Goal: Task Accomplishment & Management: Use online tool/utility

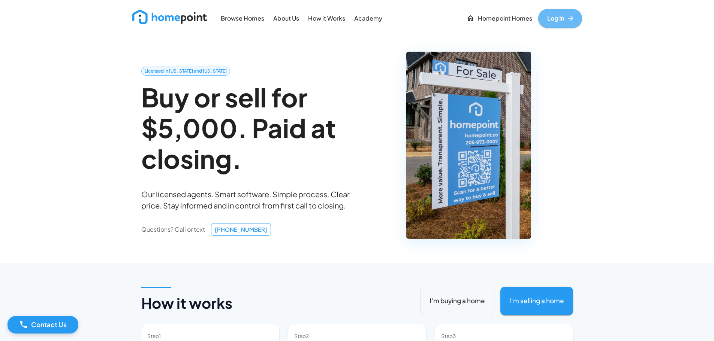
click at [557, 17] on link "Log In" at bounding box center [560, 18] width 44 height 19
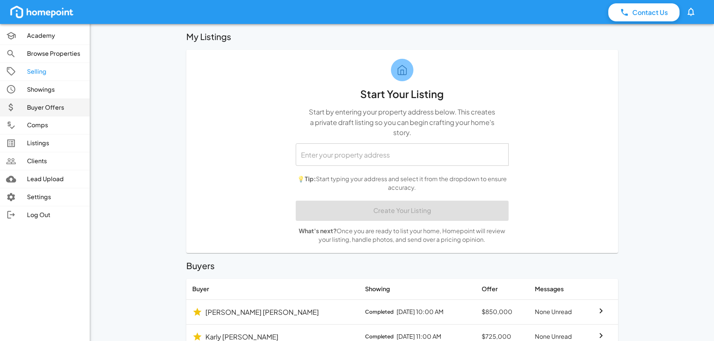
click at [51, 112] on link "Buyer Offers" at bounding box center [45, 108] width 90 height 18
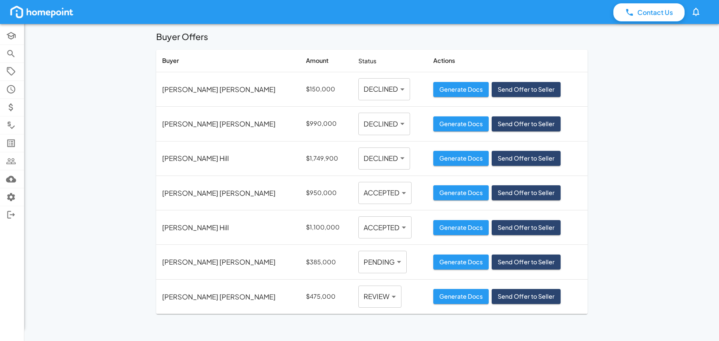
click at [186, 265] on p "[PERSON_NAME]" at bounding box center [219, 262] width 114 height 10
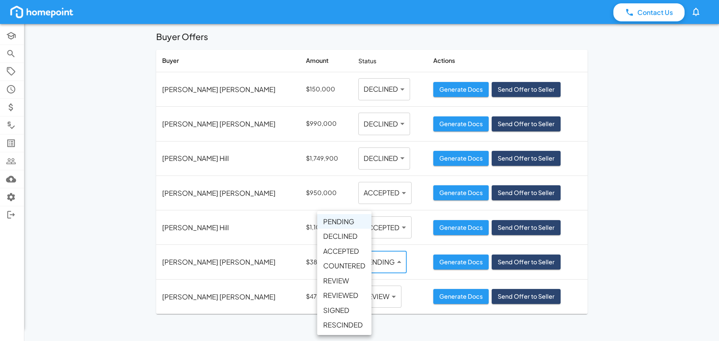
click at [349, 261] on body "Contact Us 0 Academy Browse Properties Selling Showings Buyer Offers Comps List…" at bounding box center [359, 170] width 719 height 341
click at [60, 243] on div at bounding box center [359, 170] width 719 height 341
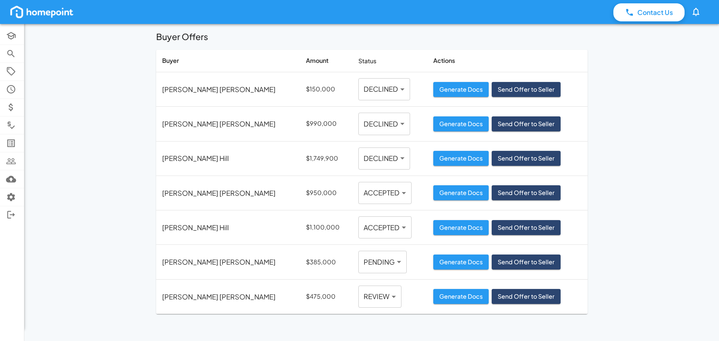
click at [181, 260] on p "[PERSON_NAME]" at bounding box center [219, 262] width 114 height 10
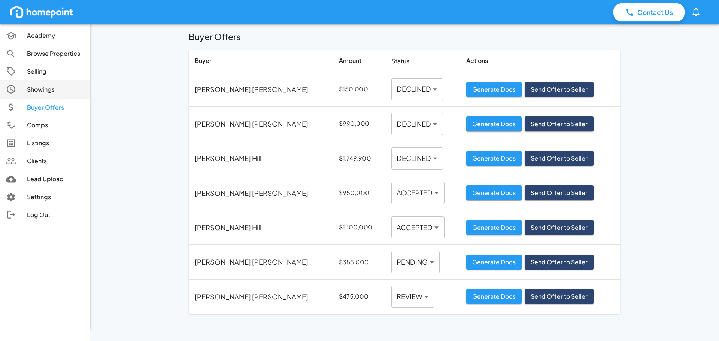
click at [54, 90] on p "Showings" at bounding box center [55, 89] width 57 height 9
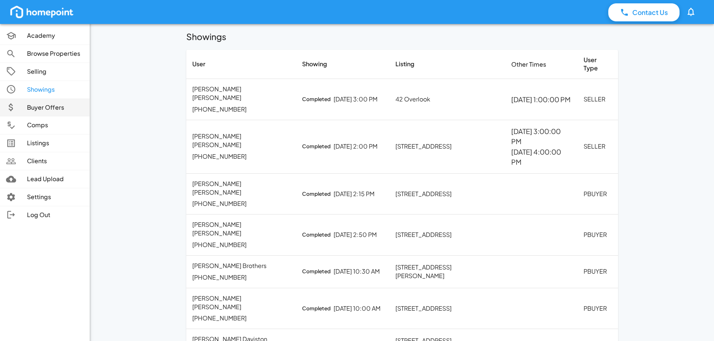
click at [40, 114] on link "Buyer Offers" at bounding box center [45, 108] width 90 height 18
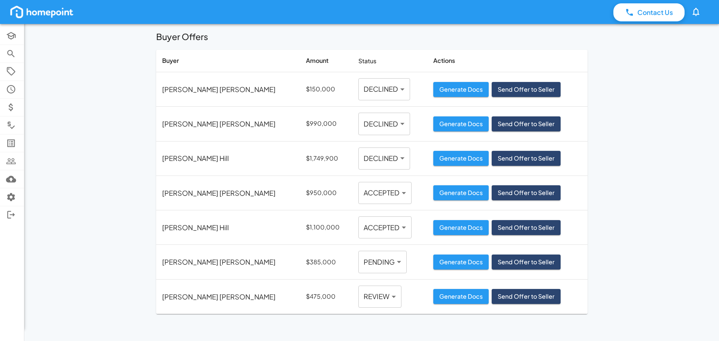
click at [188, 265] on p "[PERSON_NAME]" at bounding box center [219, 262] width 114 height 10
click at [434, 264] on button "Generate Docs" at bounding box center [461, 262] width 55 height 15
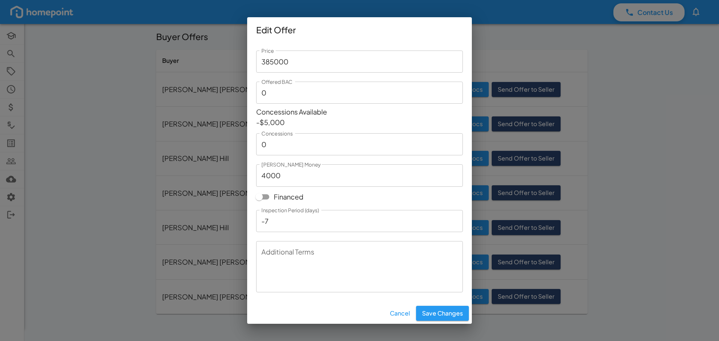
click at [81, 185] on div "Edit Offer Price 385000 Price Offered BAC 0 Offered BAC Concessions Available -…" at bounding box center [359, 170] width 719 height 341
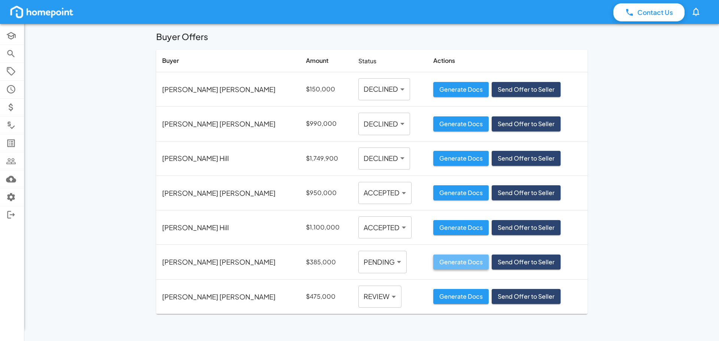
click at [440, 267] on button "Generate Docs" at bounding box center [461, 262] width 55 height 15
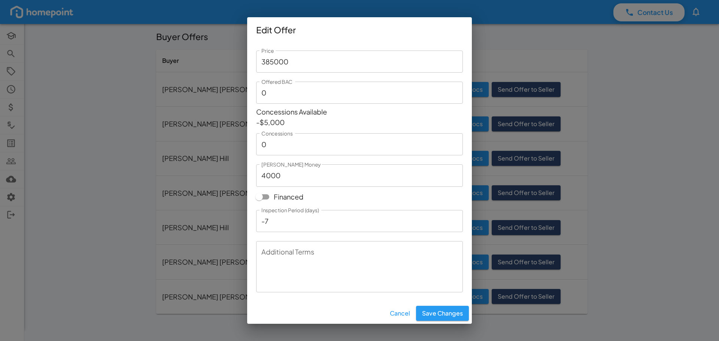
click at [402, 315] on button "Cancel" at bounding box center [400, 313] width 26 height 15
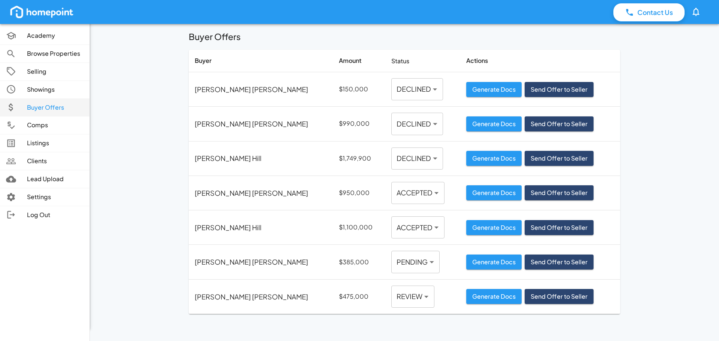
click at [48, 108] on p "Buyer Offers" at bounding box center [55, 107] width 57 height 9
click at [45, 90] on p "Showings" at bounding box center [55, 89] width 57 height 9
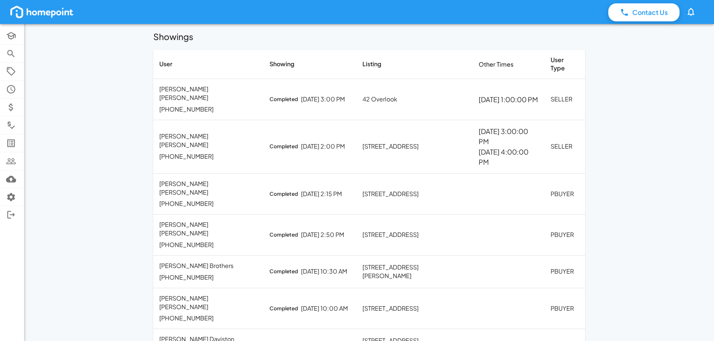
click at [368, 95] on p "42 Overlook" at bounding box center [414, 99] width 104 height 9
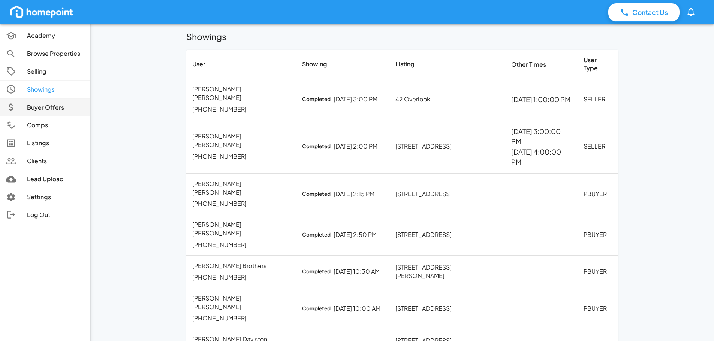
click at [42, 108] on p "Buyer Offers" at bounding box center [55, 107] width 57 height 9
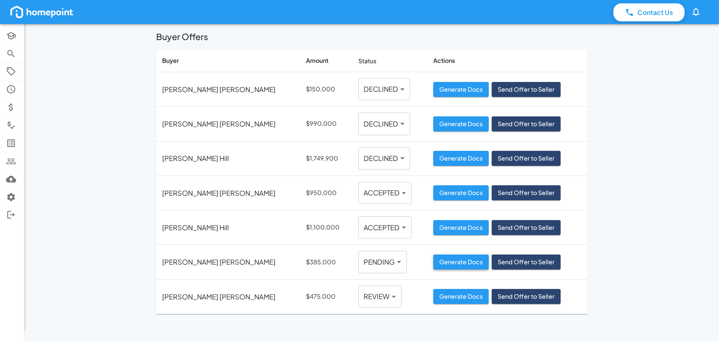
click at [434, 265] on button "Generate Docs" at bounding box center [461, 262] width 55 height 15
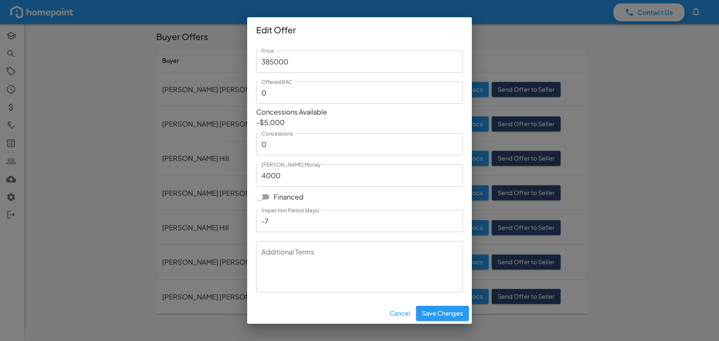
click at [393, 309] on button "Cancel" at bounding box center [400, 313] width 26 height 15
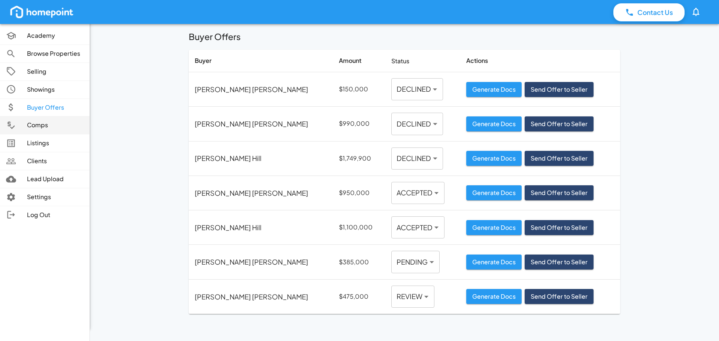
click at [42, 126] on p "Comps" at bounding box center [55, 125] width 57 height 9
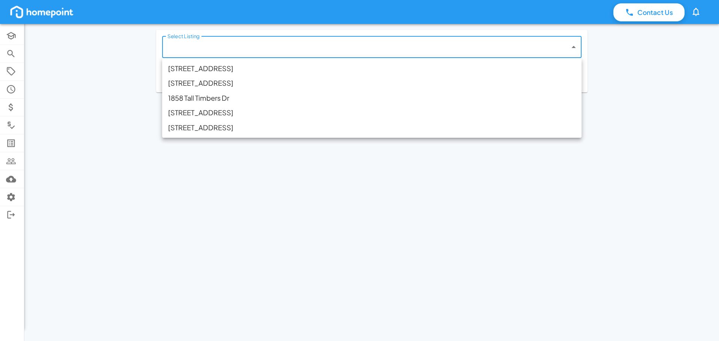
click at [239, 45] on body "Contact Us 0 Academy Browse Properties Selling Showings Buyer Offers Comps List…" at bounding box center [359, 170] width 719 height 341
click at [193, 226] on div at bounding box center [359, 170] width 719 height 341
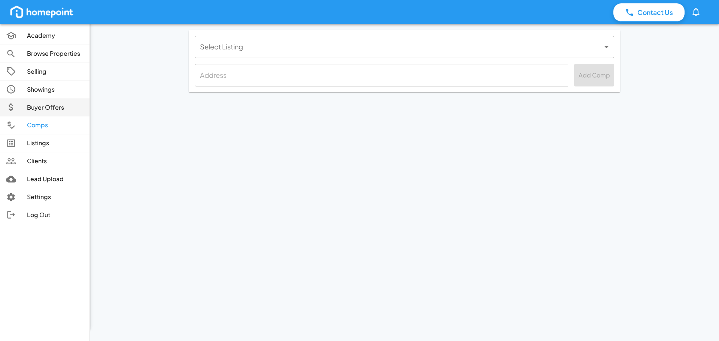
click at [53, 110] on p "Buyer Offers" at bounding box center [55, 107] width 57 height 9
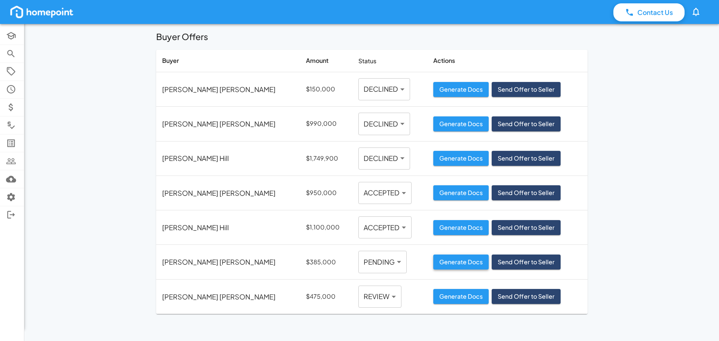
click at [434, 265] on button "Generate Docs" at bounding box center [461, 262] width 55 height 15
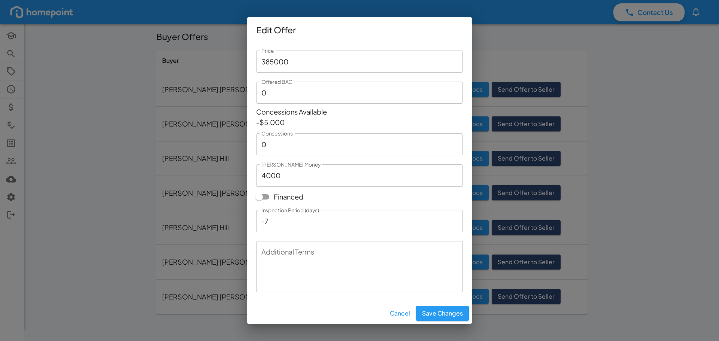
click at [591, 238] on div "Edit Offer Price 385000 Price Offered BAC 0 Offered BAC Concessions Available -…" at bounding box center [359, 170] width 719 height 341
